Goal: Information Seeking & Learning: Learn about a topic

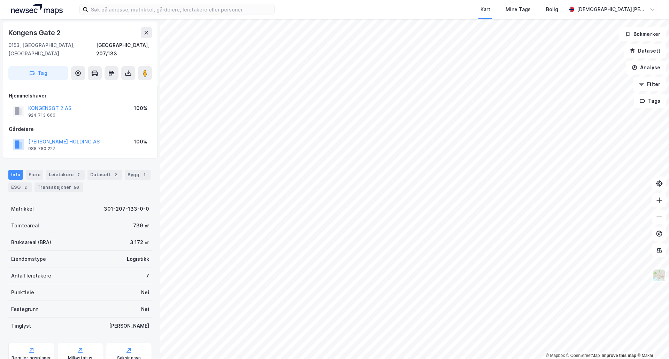
drag, startPoint x: 142, startPoint y: 64, endPoint x: 153, endPoint y: 63, distance: 11.2
click at [142, 70] on icon at bounding box center [145, 73] width 7 height 7
click at [126, 170] on div "Bygg 1" at bounding box center [129, 175] width 26 height 10
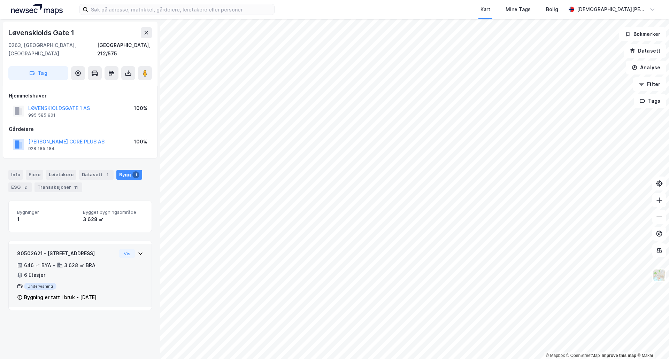
click at [98, 274] on div "80502621 - Løvenskiolds gate 1 646 ㎡ BYA • 3 628 ㎡ BRA • 6 Etasjer Undervisning…" at bounding box center [66, 276] width 99 height 52
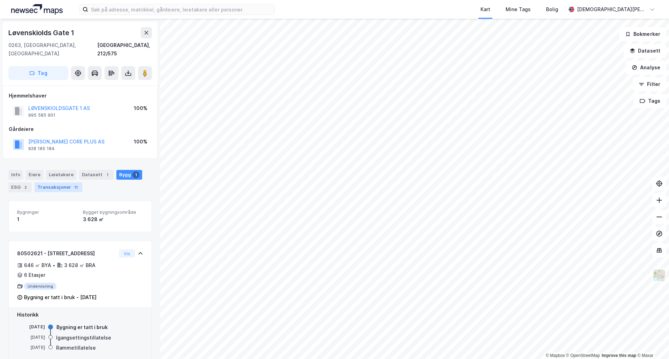
click at [62, 183] on div "Transaksjoner 11" at bounding box center [59, 188] width 48 height 10
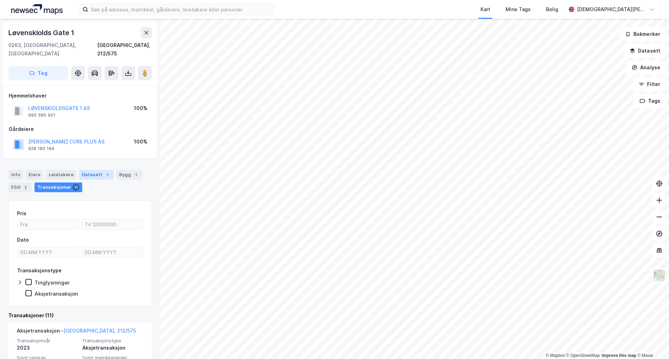
click at [97, 170] on div "Datasett 1" at bounding box center [96, 175] width 35 height 10
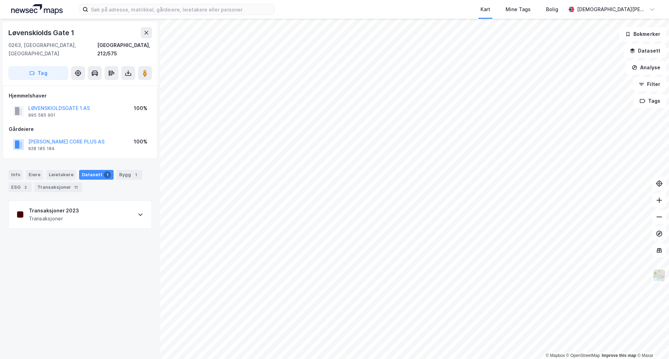
click at [120, 214] on div "Transaksjoner 2023 Transaksjoner" at bounding box center [80, 215] width 143 height 28
click at [126, 173] on div "Info [PERSON_NAME] Datasett 1 Bygg 1 ESG 2 Transaksjoner 11" at bounding box center [80, 181] width 144 height 22
click at [127, 170] on div "Bygg 1" at bounding box center [129, 175] width 26 height 10
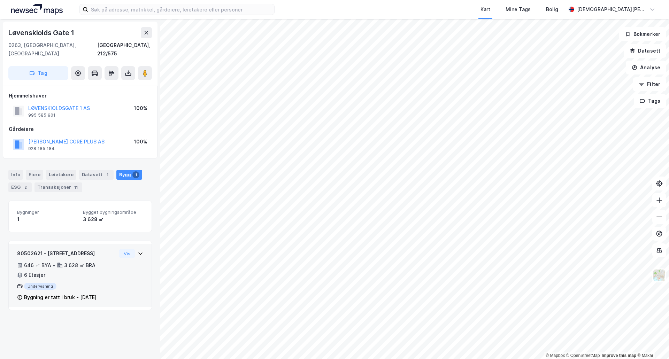
click at [120, 262] on div "80502621 - Løvenskiolds gate 1 646 ㎡ BYA • 3 628 ㎡ BRA • 6 Etasjer Undervisning…" at bounding box center [80, 279] width 126 height 58
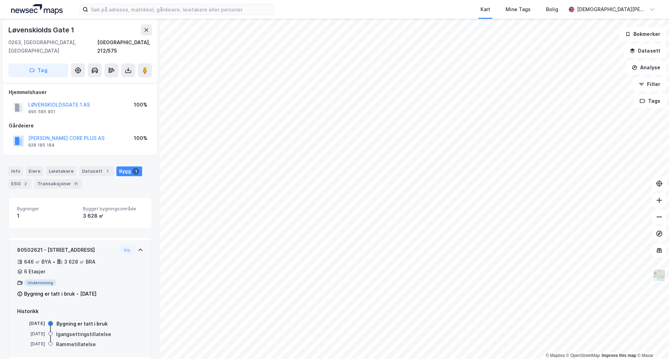
scroll to position [5, 0]
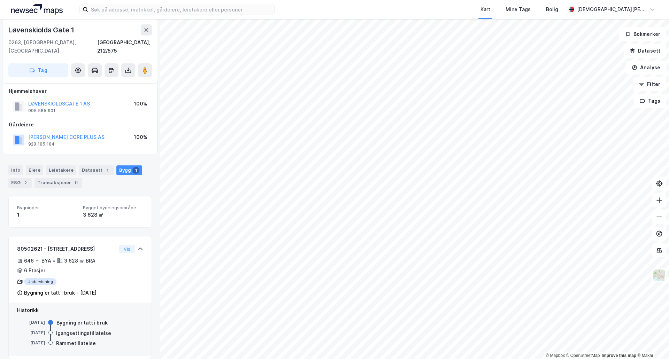
click at [22, 180] on div "Info [PERSON_NAME] Datasett 1 Bygg 1 ESG 2 Transaksjoner 11" at bounding box center [80, 173] width 160 height 33
click at [28, 180] on div "2" at bounding box center [25, 183] width 7 height 7
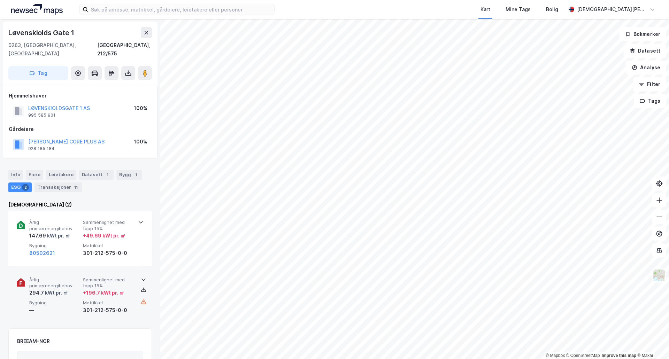
click at [141, 277] on icon at bounding box center [144, 280] width 6 height 6
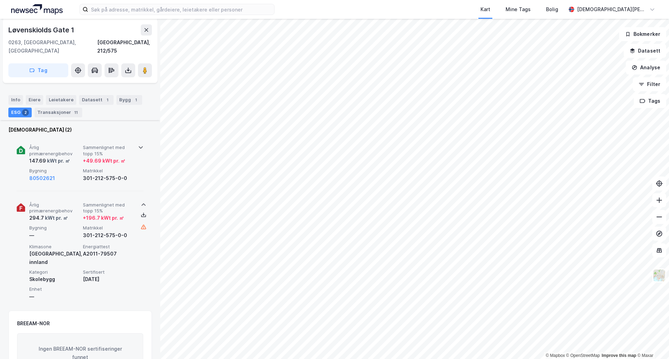
scroll to position [58, 0]
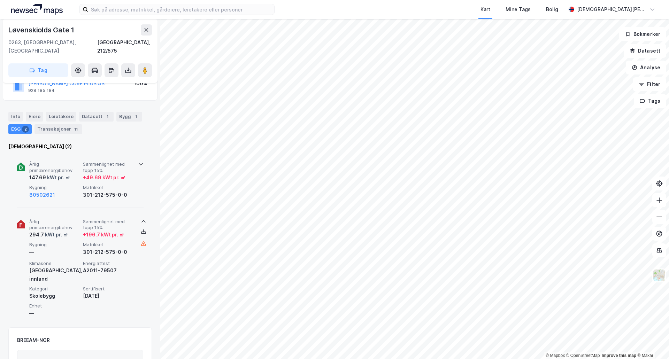
click at [138, 161] on icon at bounding box center [141, 164] width 6 height 6
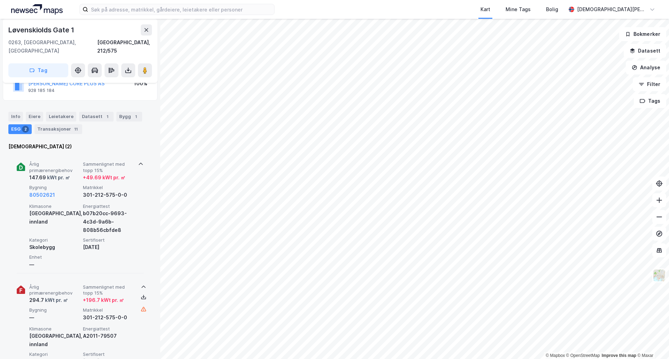
click at [29, 162] on div "Årlig primærenergibehov 147.69 kWt pr. ㎡ Sammenlignet med topp 15% + 49.69 kWt …" at bounding box center [80, 213] width 127 height 120
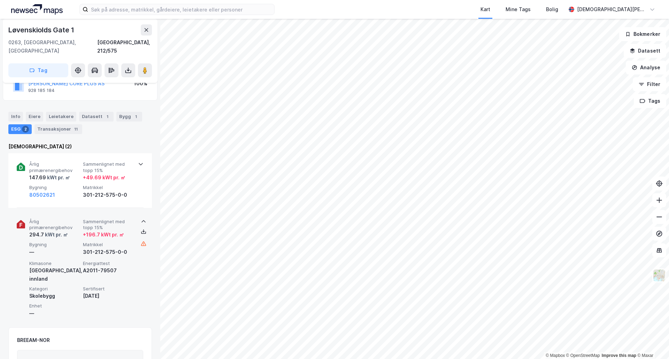
click at [138, 161] on icon at bounding box center [141, 164] width 6 height 6
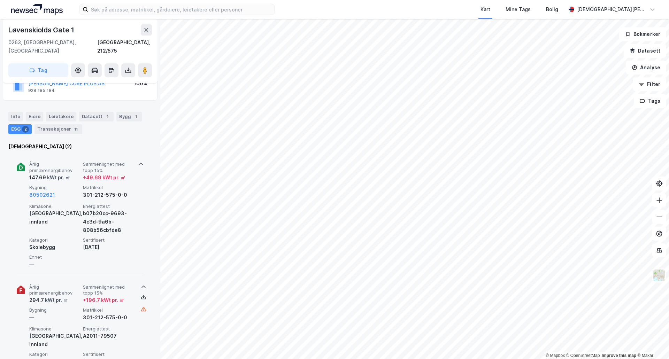
click at [82, 211] on div "Klimasone [GEOGRAPHIC_DATA], innland Energiattest b07b20cc-9693-4c3d-9a6b-808b5…" at bounding box center [81, 237] width 105 height 66
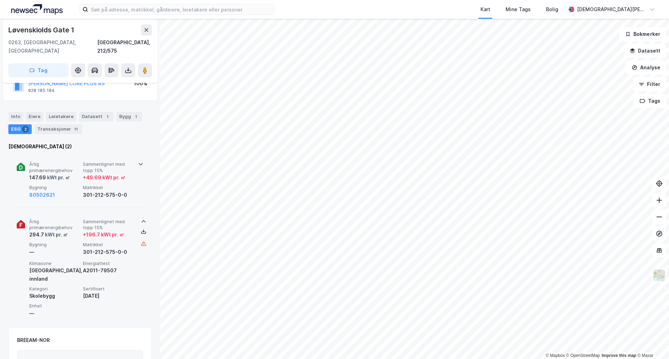
click at [138, 161] on icon at bounding box center [141, 164] width 6 height 6
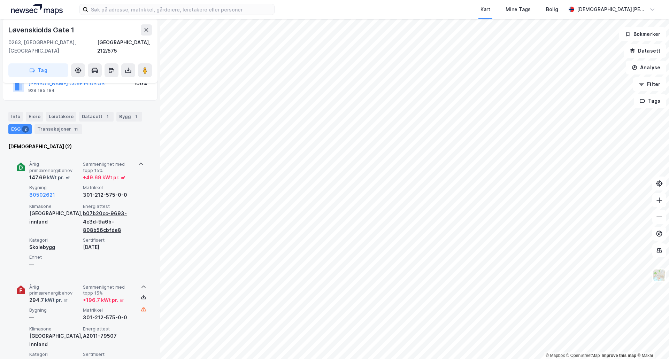
click at [97, 217] on div "b07b20cc-9693-4c3d-9a6b-808b56cbfde8" at bounding box center [108, 222] width 51 height 25
click at [94, 214] on div "b07b20cc-9693-4c3d-9a6b-808b56cbfde8" at bounding box center [108, 222] width 51 height 25
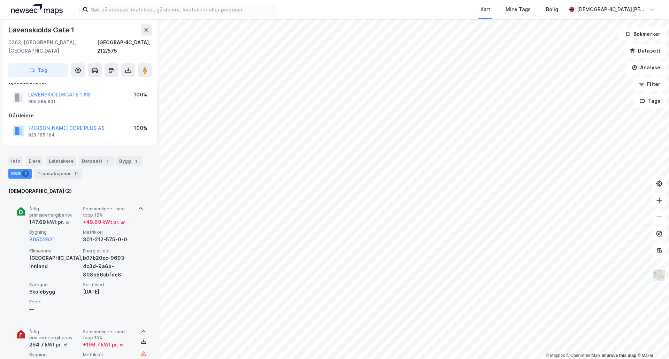
scroll to position [0, 0]
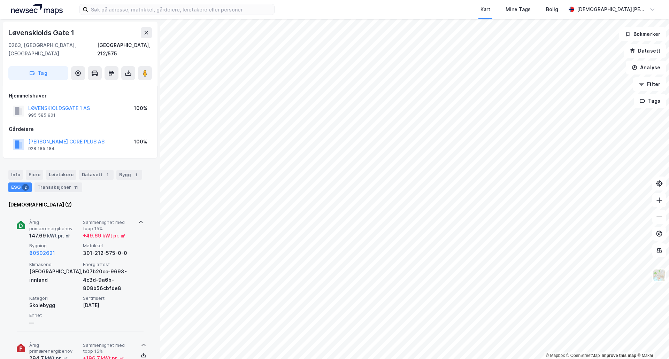
click at [141, 220] on icon at bounding box center [141, 223] width 6 height 6
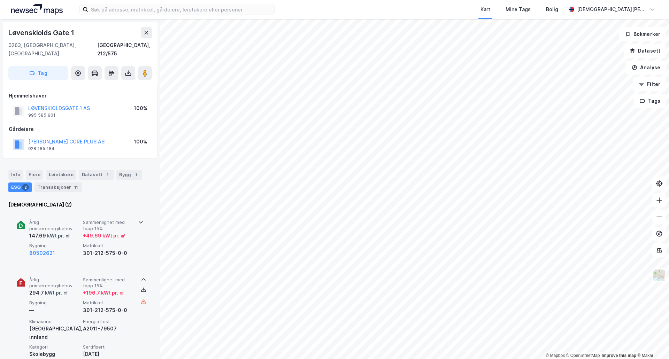
click at [142, 274] on div "Årlig primærenergibehov 294.7 kWt pr. ㎡ Sammenlignet med topp 15% + 196.7 kWt p…" at bounding box center [80, 324] width 144 height 111
click at [81, 229] on div "Årlig primærenergibehov 147.69 kWt pr. ㎡ Sammenlignet med topp 15% + 49.69 kWt …" at bounding box center [81, 239] width 105 height 38
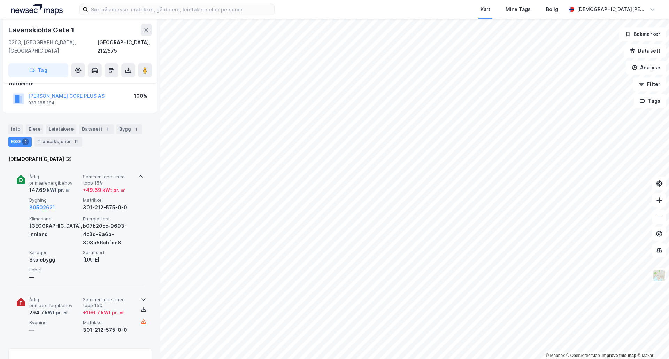
scroll to position [58, 0]
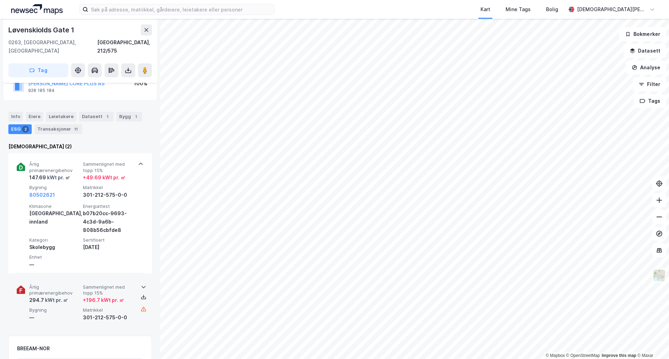
click at [130, 287] on span "Sammenlignet med topp 15%" at bounding box center [108, 291] width 51 height 12
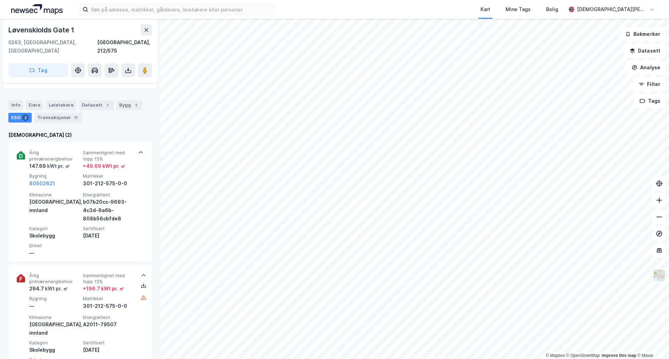
scroll to position [57, 0]
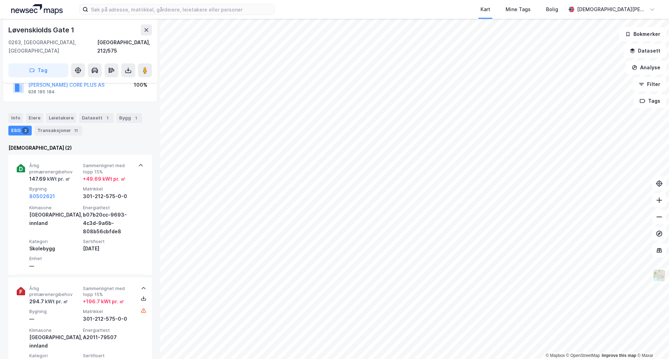
click at [138, 163] on icon at bounding box center [141, 166] width 6 height 6
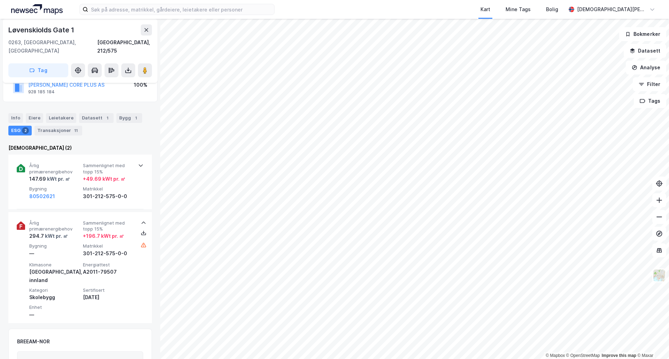
click at [142, 220] on icon at bounding box center [144, 223] width 6 height 6
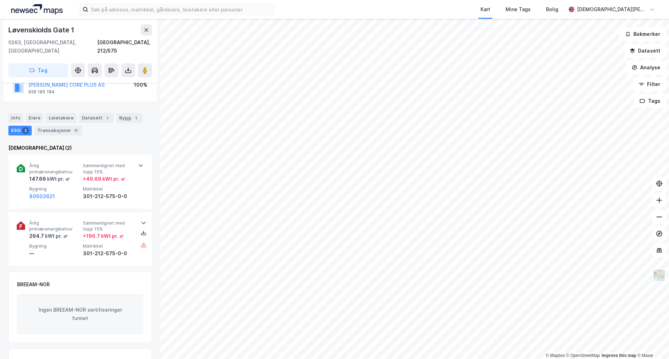
click at [303, 0] on html "Kart Mine Tags Bolig [PERSON_NAME] © Mapbox © OpenStreetMap Improve this map © …" at bounding box center [334, 179] width 669 height 359
